Goal: Task Accomplishment & Management: Manage account settings

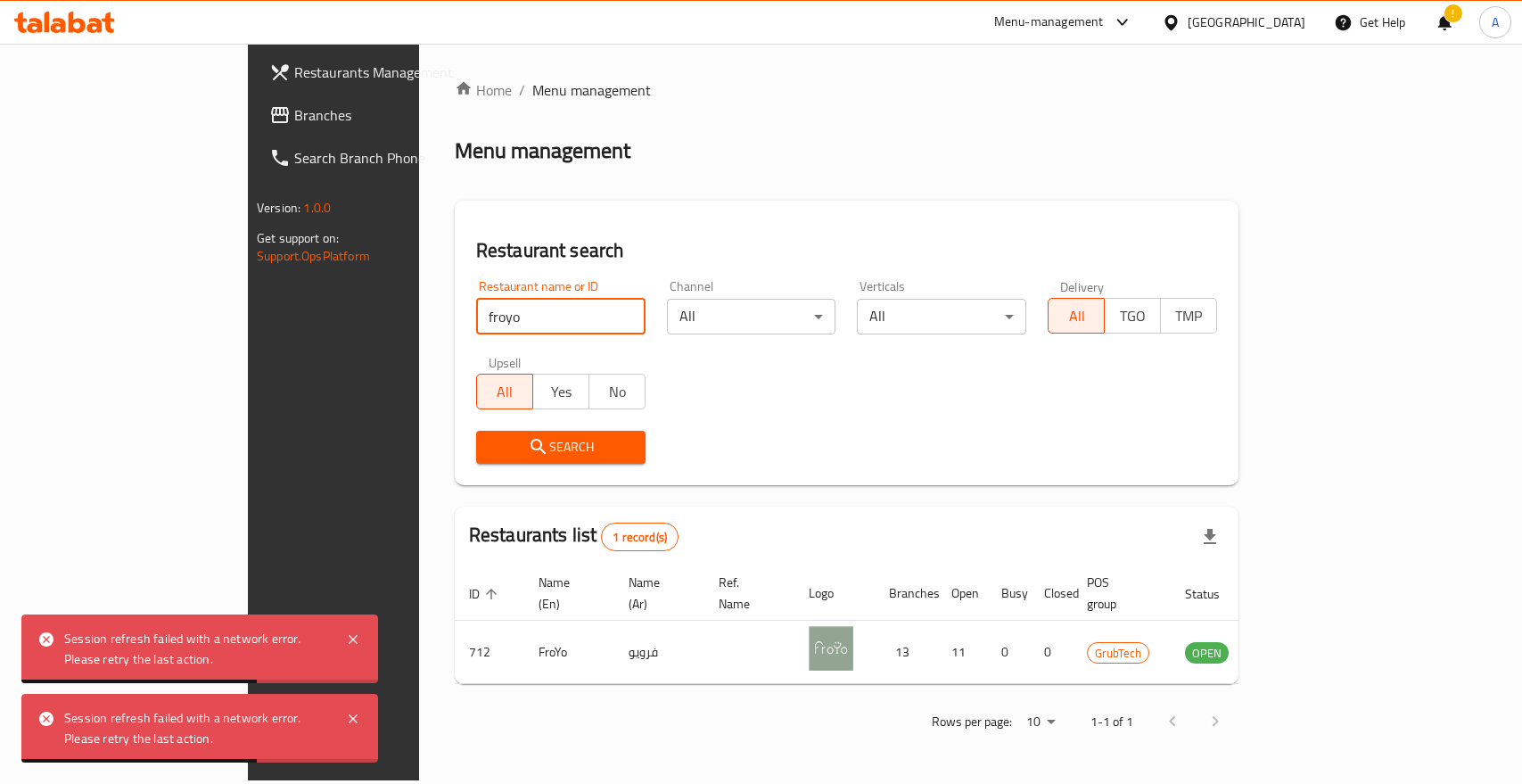
click at [476, 301] on input "froyo" at bounding box center [560, 317] width 169 height 36
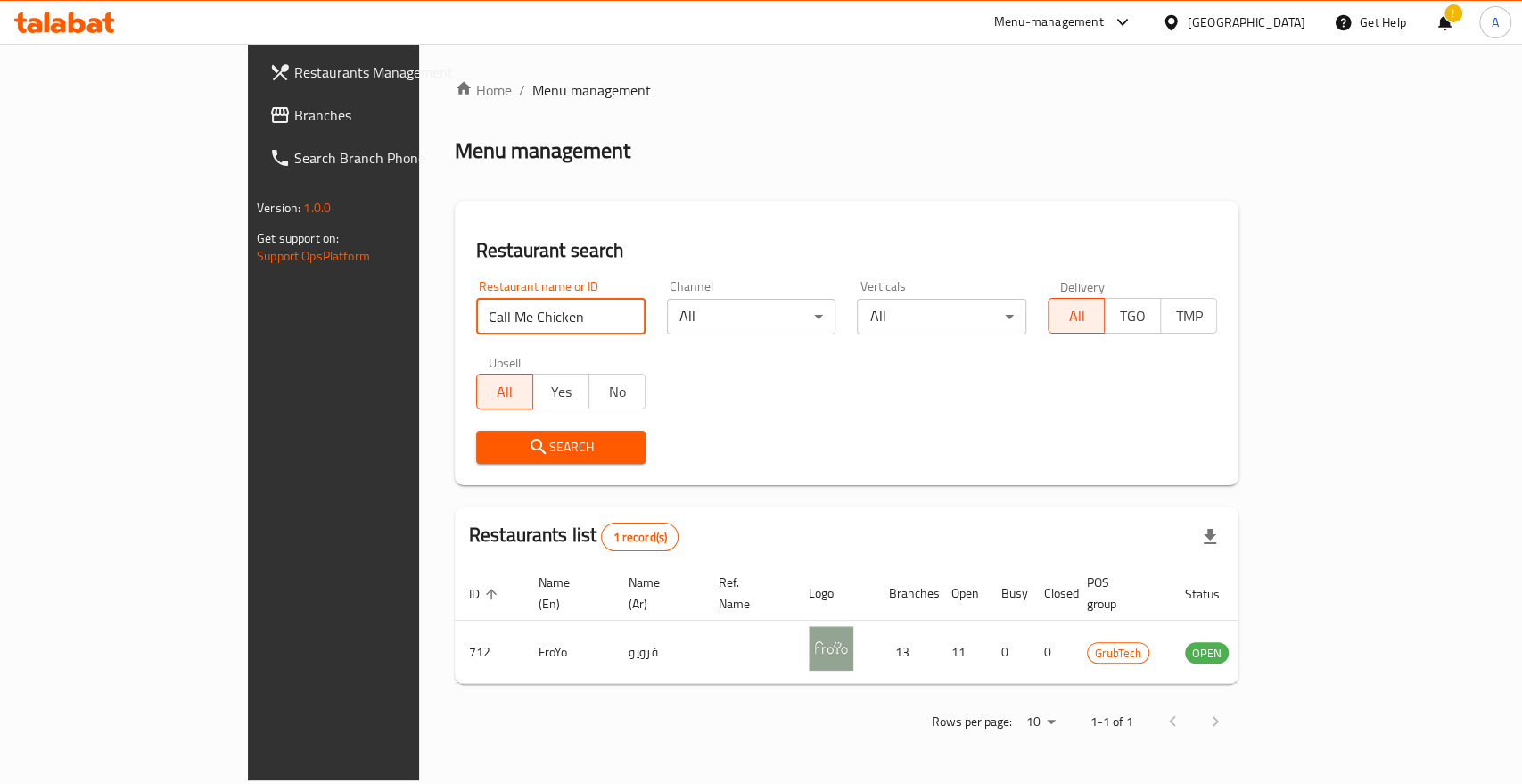
type input "Call Me Chicken"
click button "Search" at bounding box center [560, 447] width 169 height 33
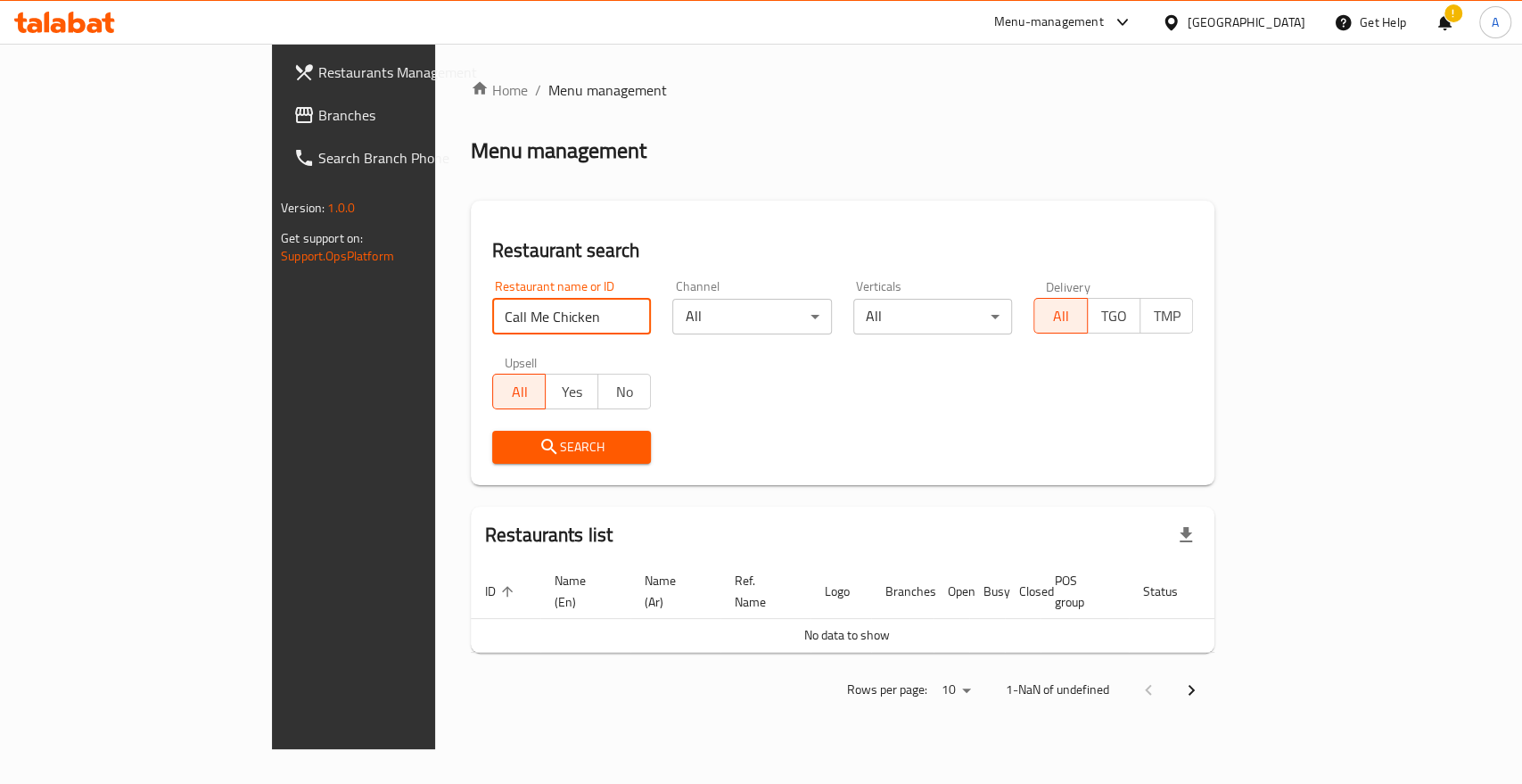
click button "Search" at bounding box center [572, 447] width 160 height 33
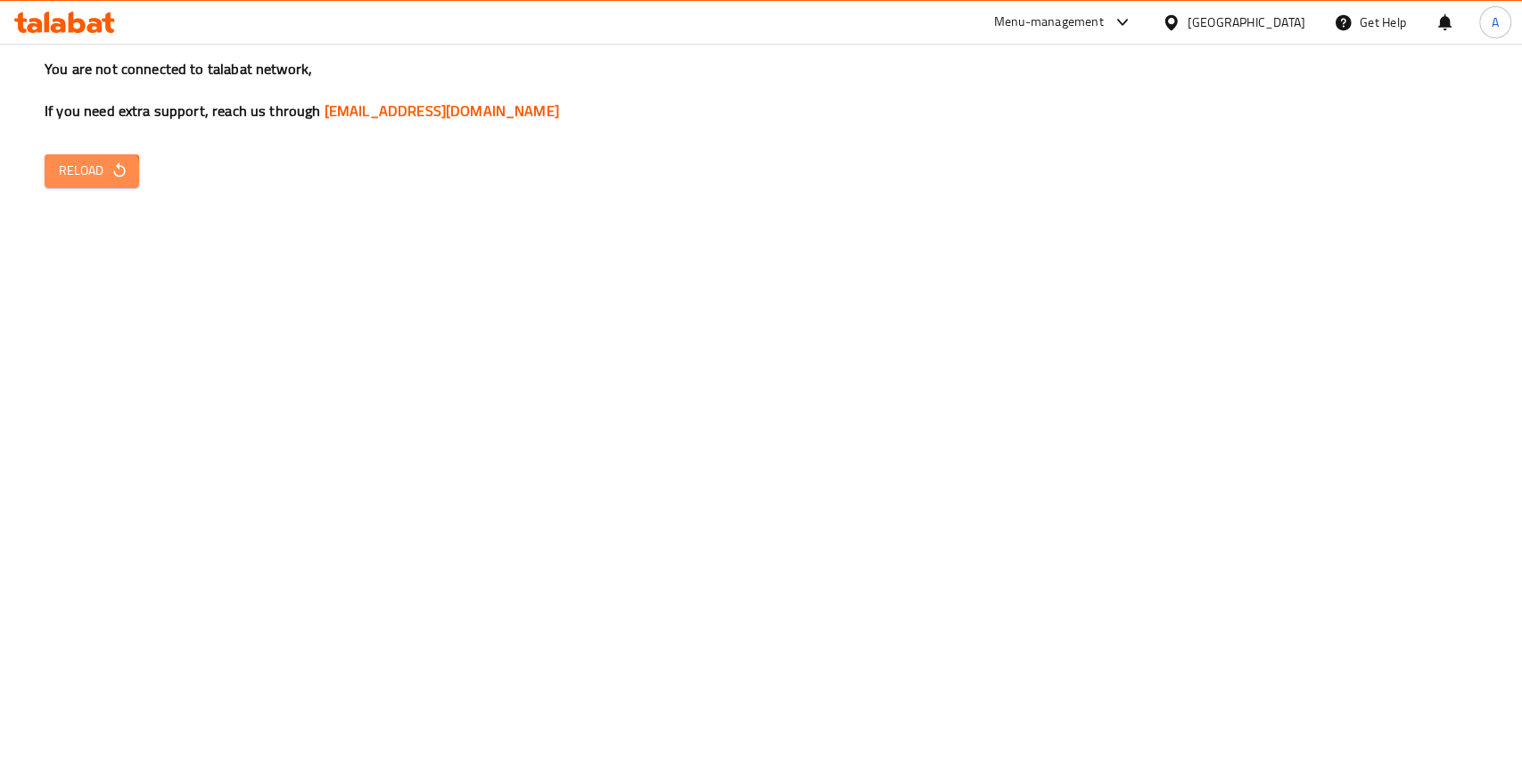
click at [60, 161] on span "Reload" at bounding box center [92, 171] width 66 height 23
click at [275, 445] on div "You are not connected to talabat network, If you need extra support, reach us t…" at bounding box center [761, 392] width 1522 height 784
click at [111, 162] on icon "button" at bounding box center [119, 170] width 18 height 18
click at [118, 162] on icon "button" at bounding box center [119, 170] width 18 height 18
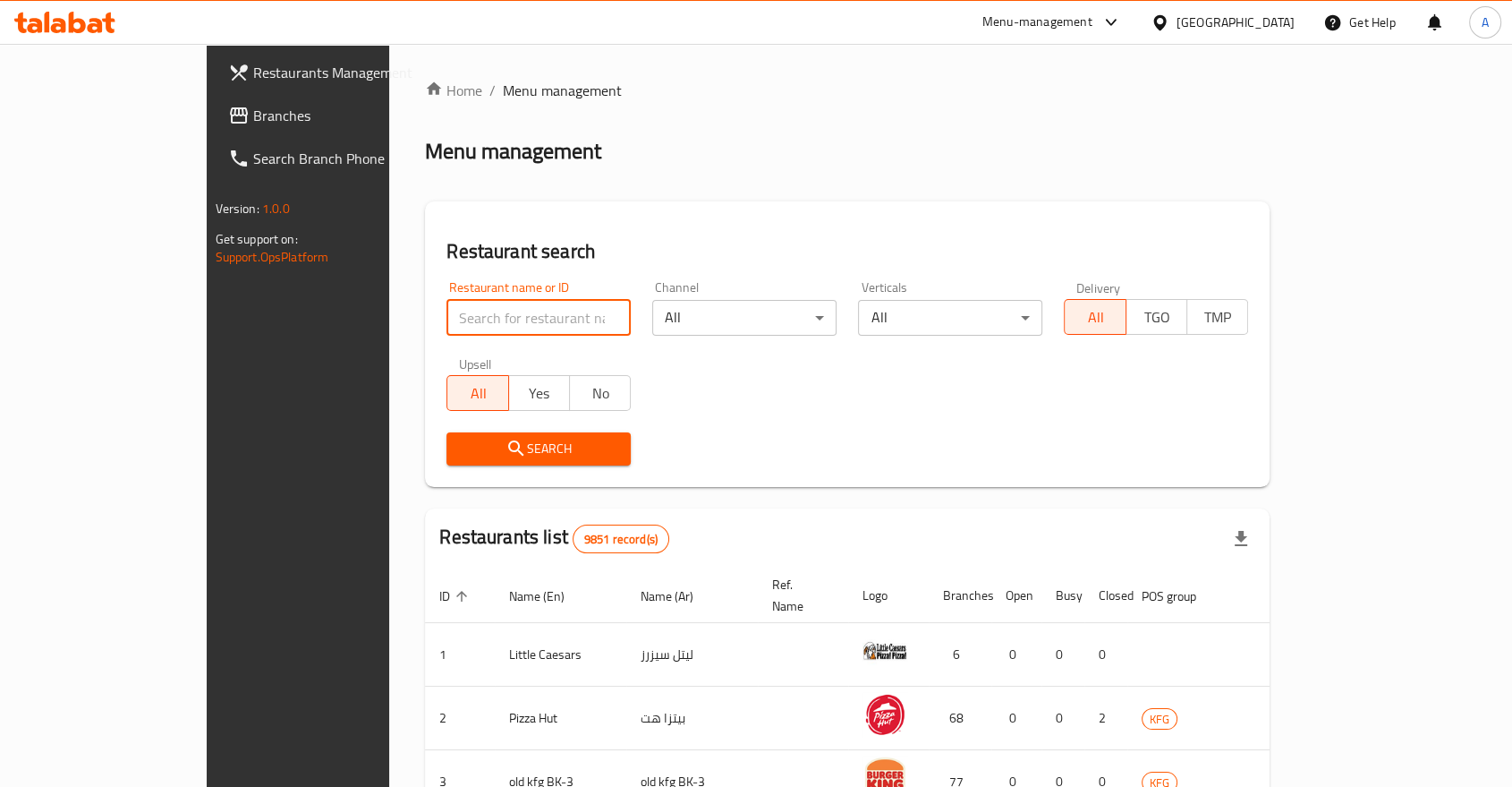
click at [446, 300] on input "search" at bounding box center [538, 318] width 184 height 36
paste input "Call Me Chicken"
type input "Call Me Chicken"
click button "Search" at bounding box center [538, 448] width 184 height 33
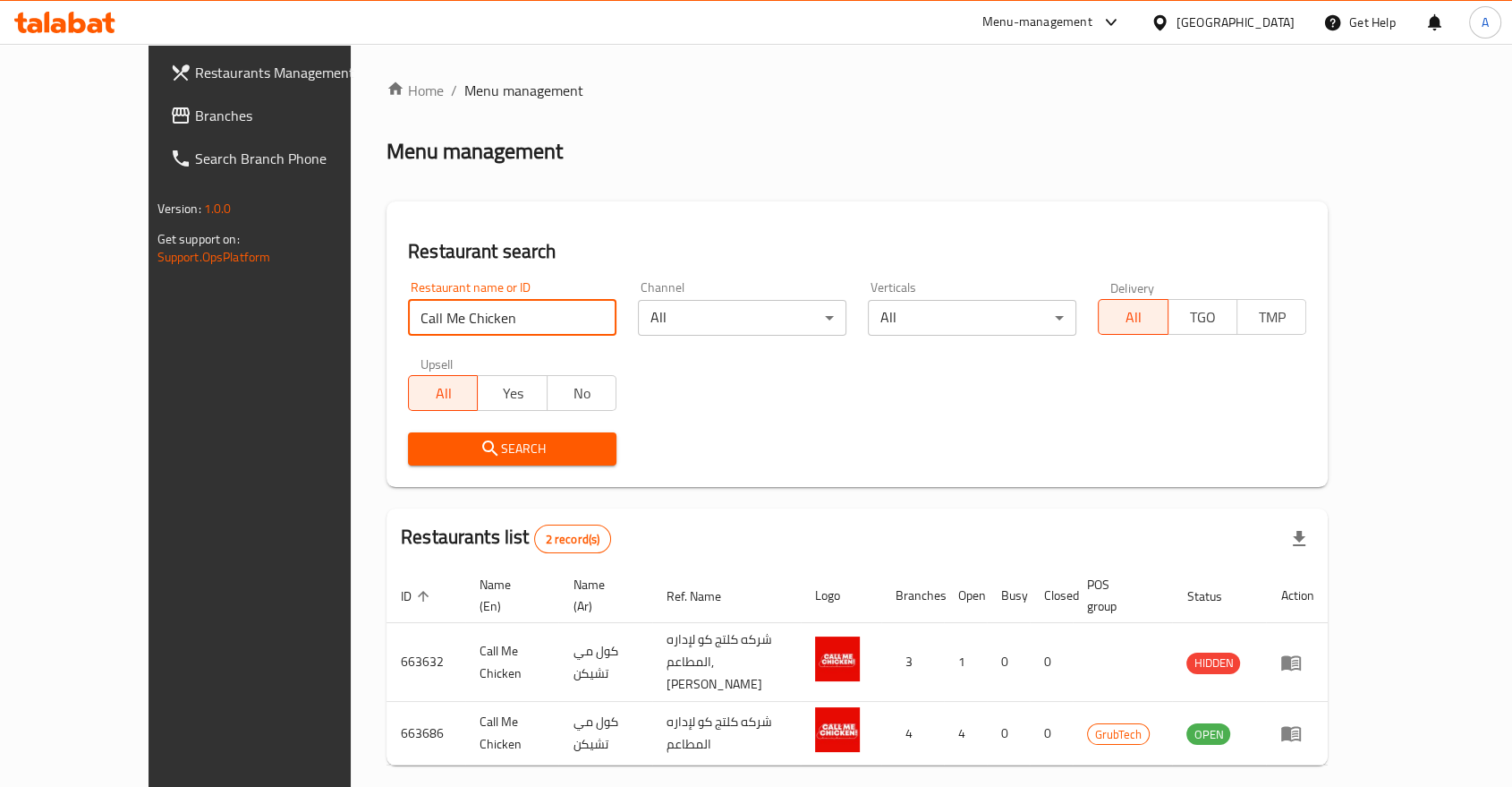
scroll to position [8, 0]
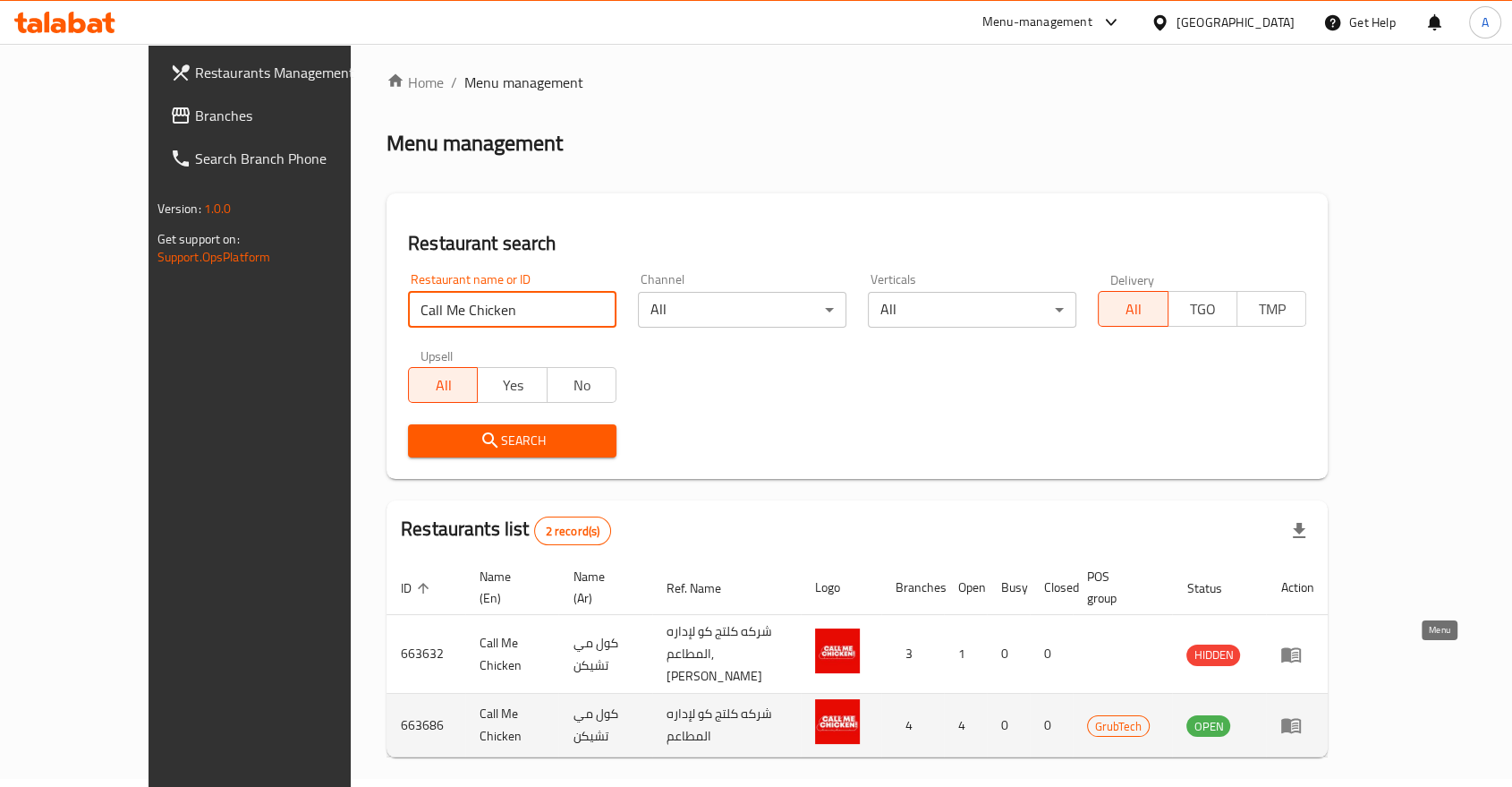
click at [1302, 714] on icon "enhanced table" at bounding box center [1290, 725] width 22 height 22
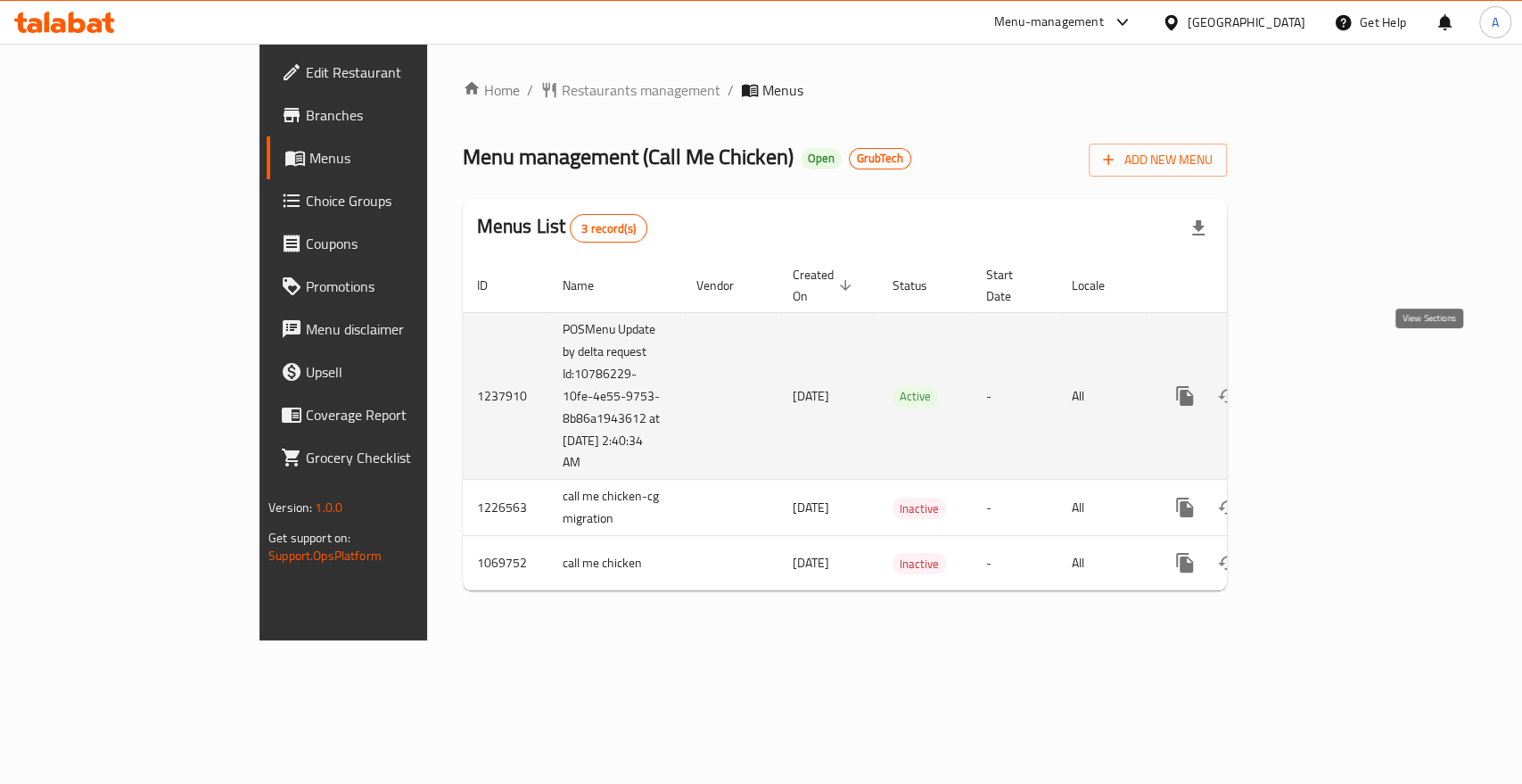
click at [1321, 388] on icon "enhanced table" at bounding box center [1312, 396] width 16 height 16
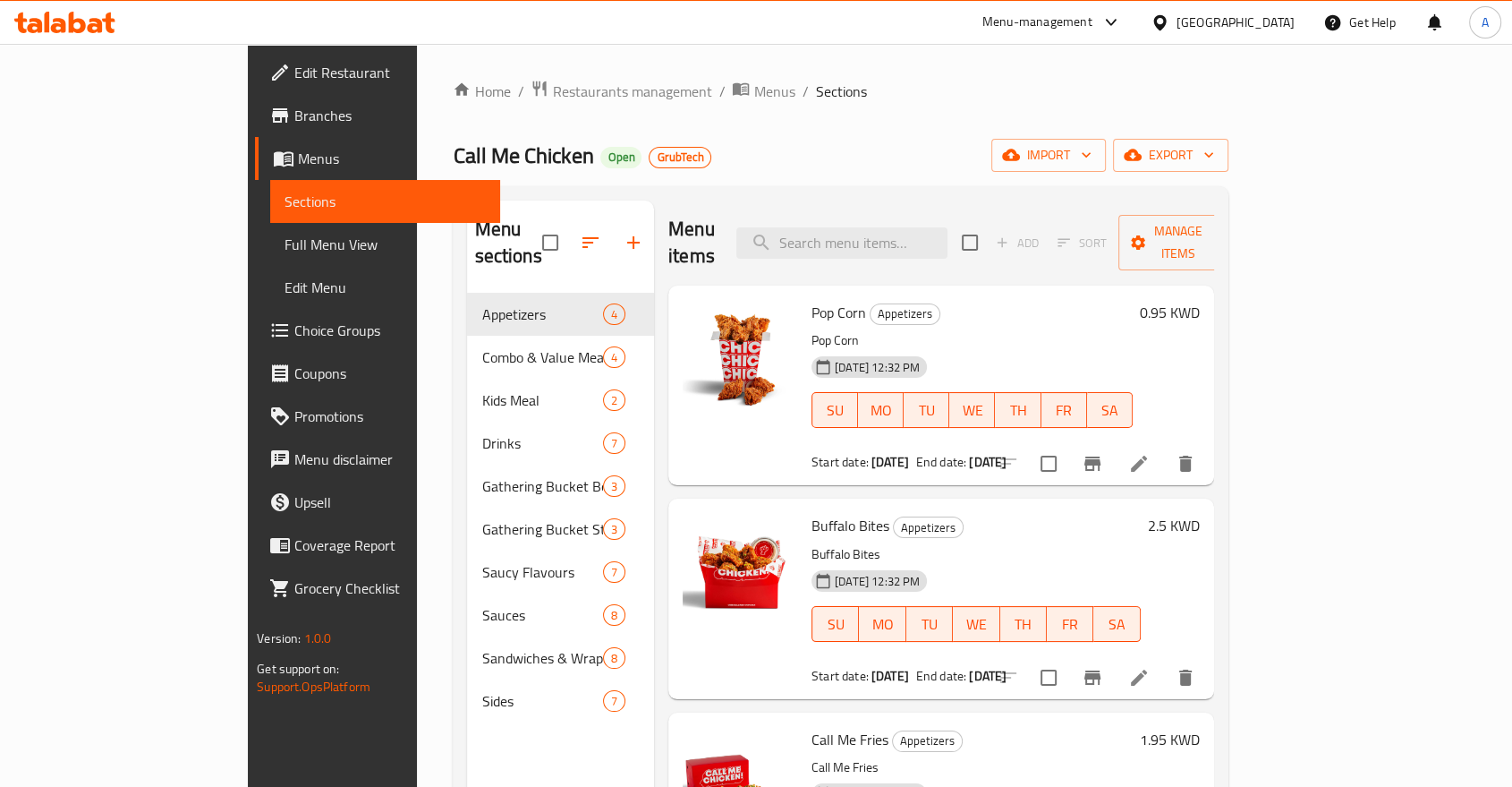
click at [571, 224] on div at bounding box center [598, 243] width 112 height 43
